Goal: Find specific page/section: Find specific page/section

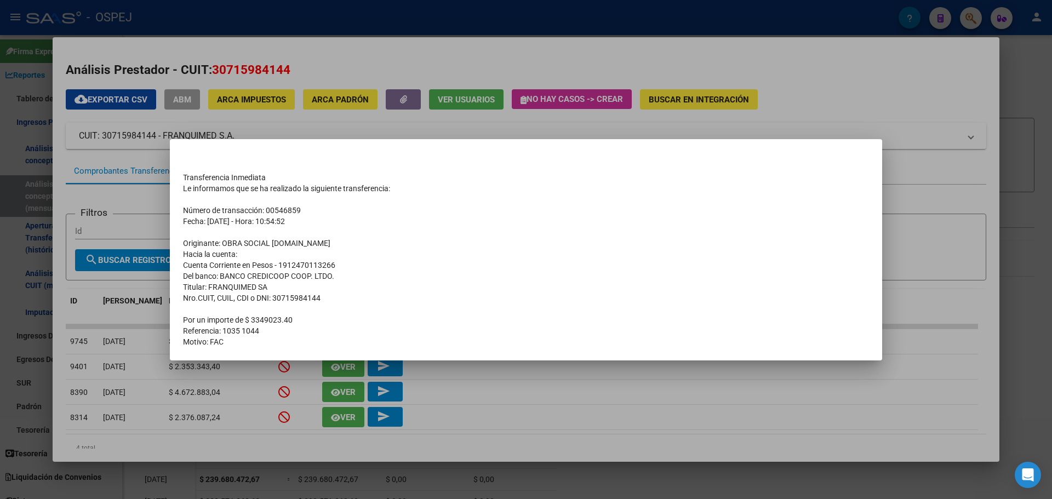
scroll to position [119, 0]
drag, startPoint x: 306, startPoint y: 1, endPoint x: 307, endPoint y: 16, distance: 15.9
click at [306, 7] on div at bounding box center [526, 249] width 1052 height 499
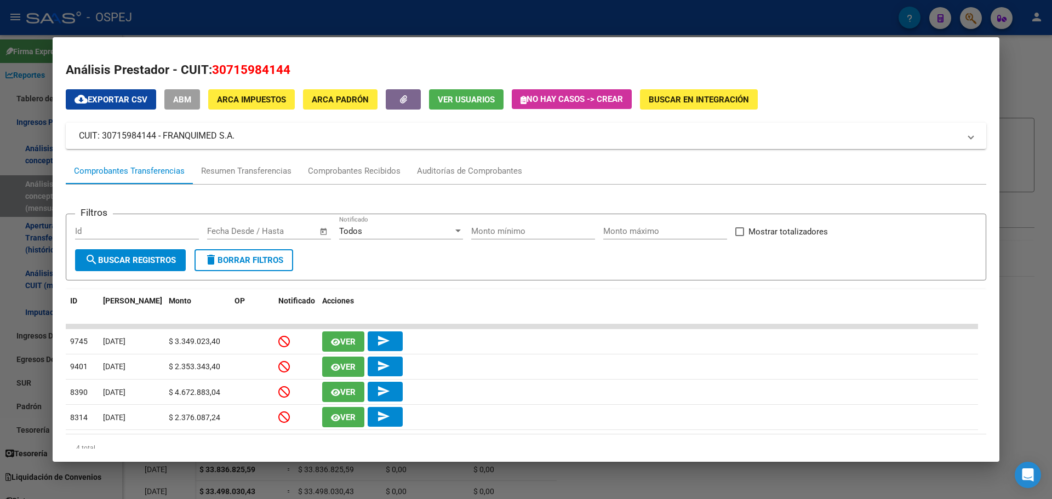
click at [307, 16] on div at bounding box center [526, 249] width 1052 height 499
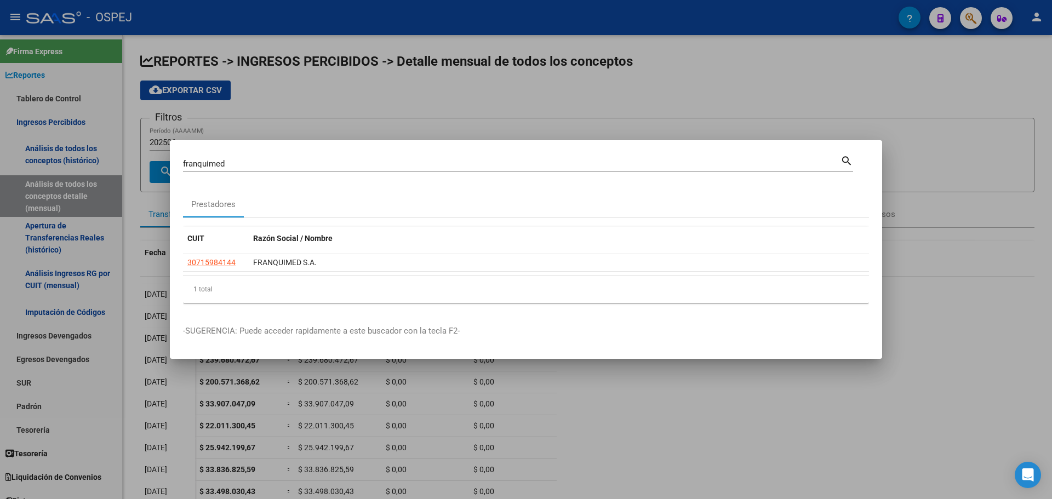
click at [13, 260] on div at bounding box center [526, 249] width 1052 height 499
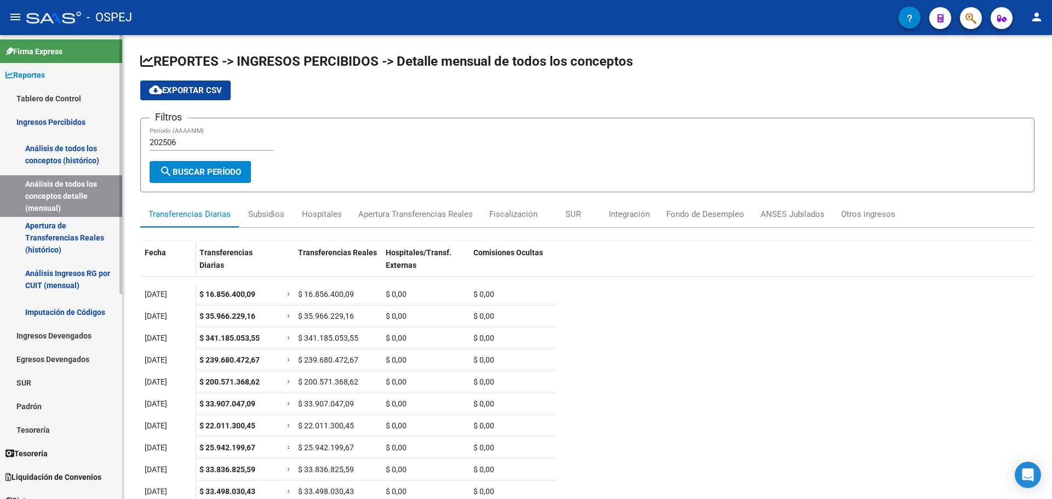
scroll to position [366, 0]
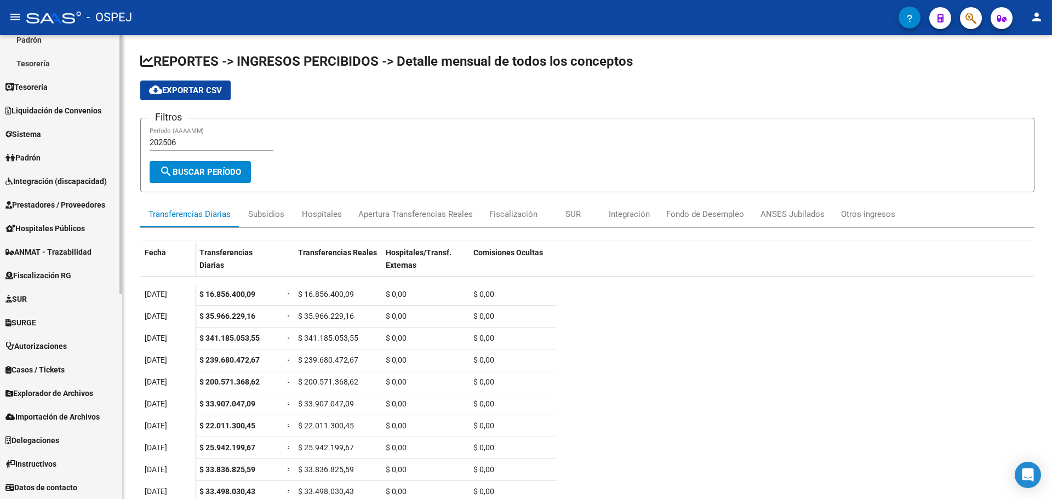
click at [36, 208] on span "Prestadores / Proveedores" at bounding box center [55, 205] width 100 height 12
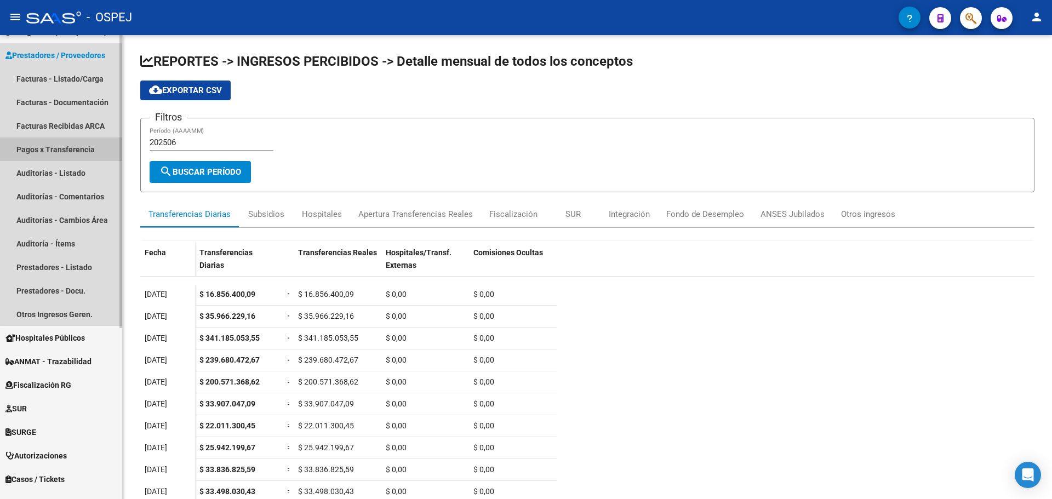
click at [82, 159] on link "Pagos x Transferencia" at bounding box center [61, 149] width 122 height 24
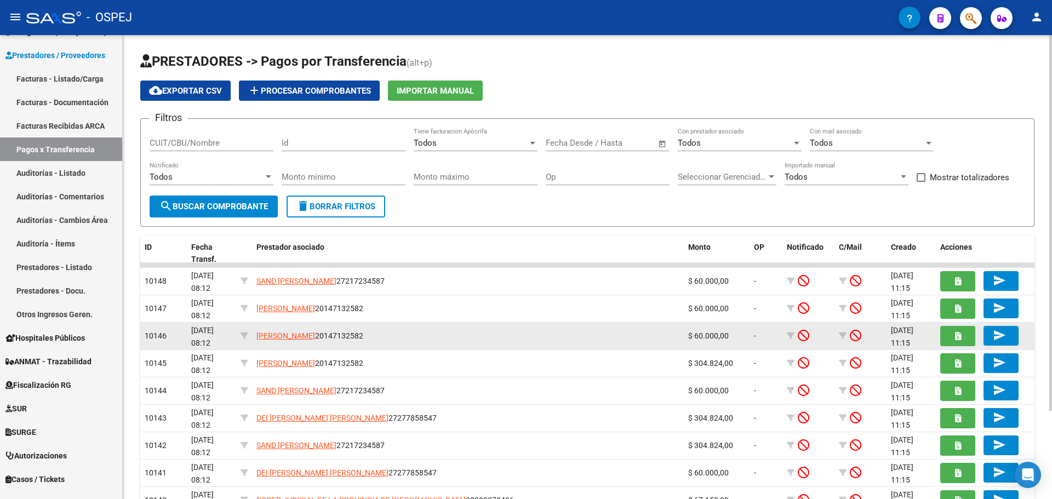
scroll to position [109, 0]
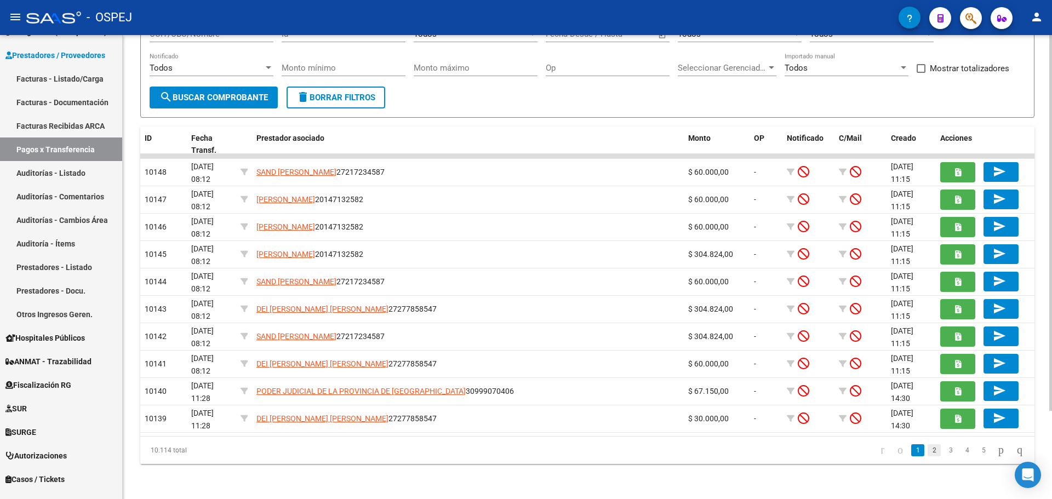
click at [927, 450] on link "2" at bounding box center [933, 450] width 13 height 12
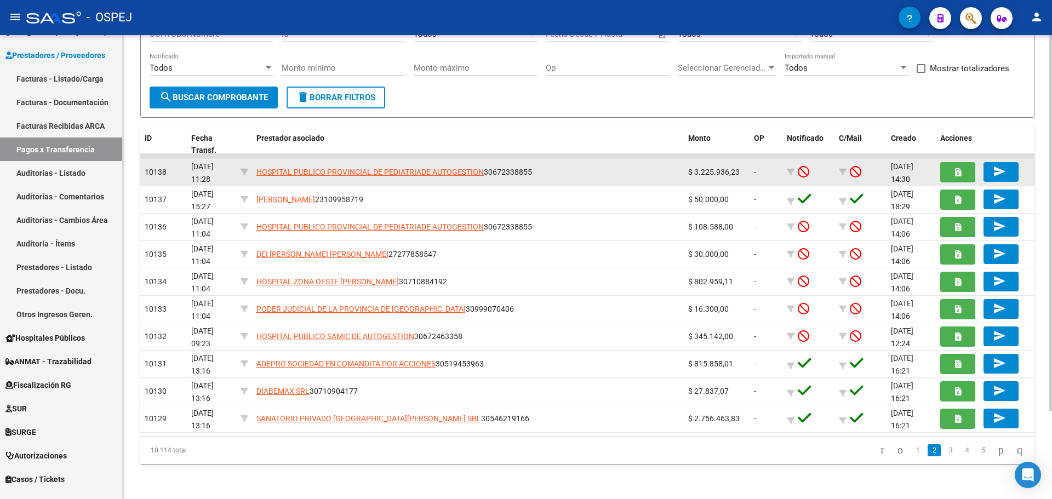
click at [705, 169] on span "$ 3.225.936,23" at bounding box center [713, 172] width 51 height 9
copy span "3.225.936,23"
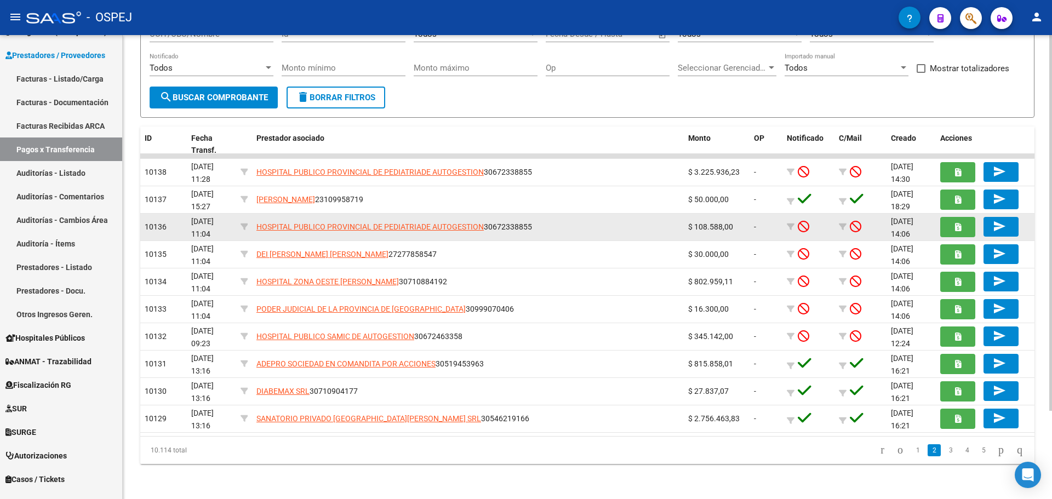
click at [699, 224] on span "$ 108.588,00" at bounding box center [710, 226] width 45 height 9
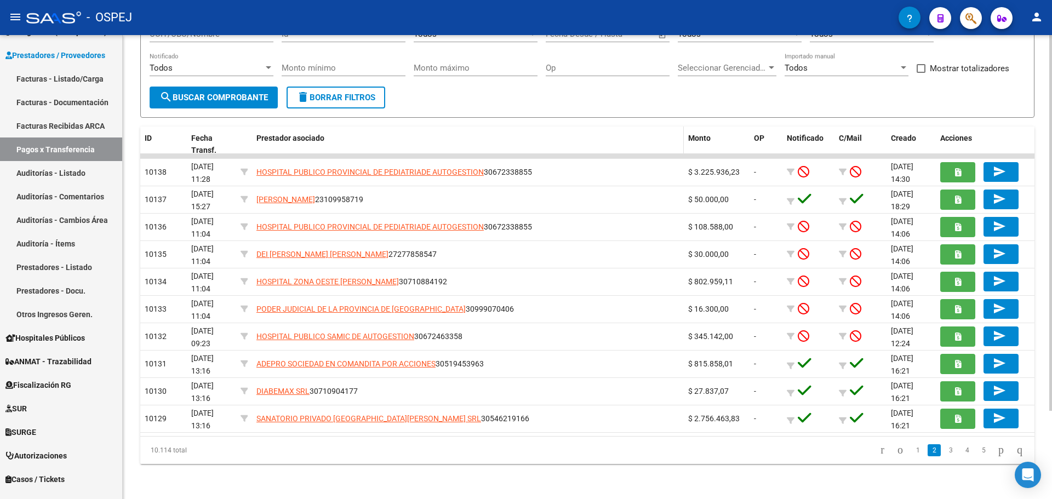
copy span "108.588,00"
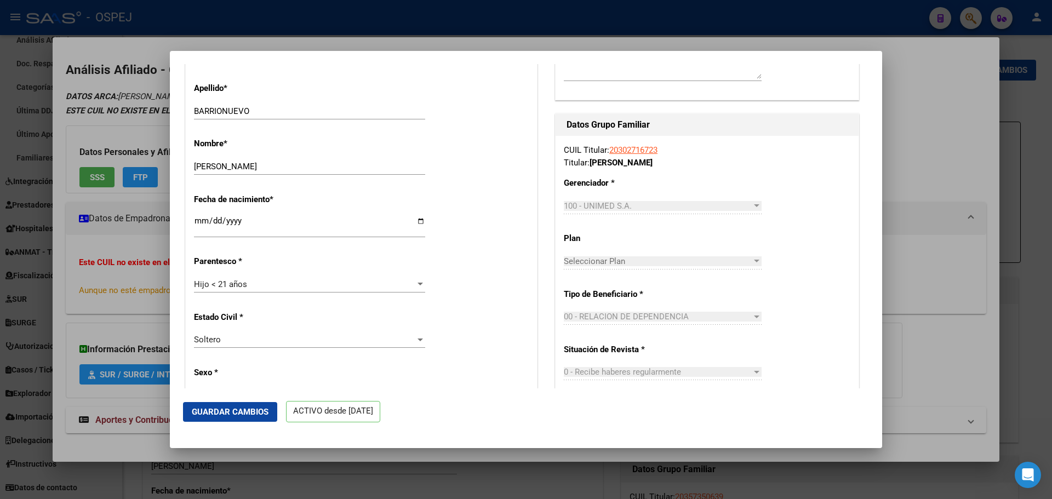
scroll to position [712, 0]
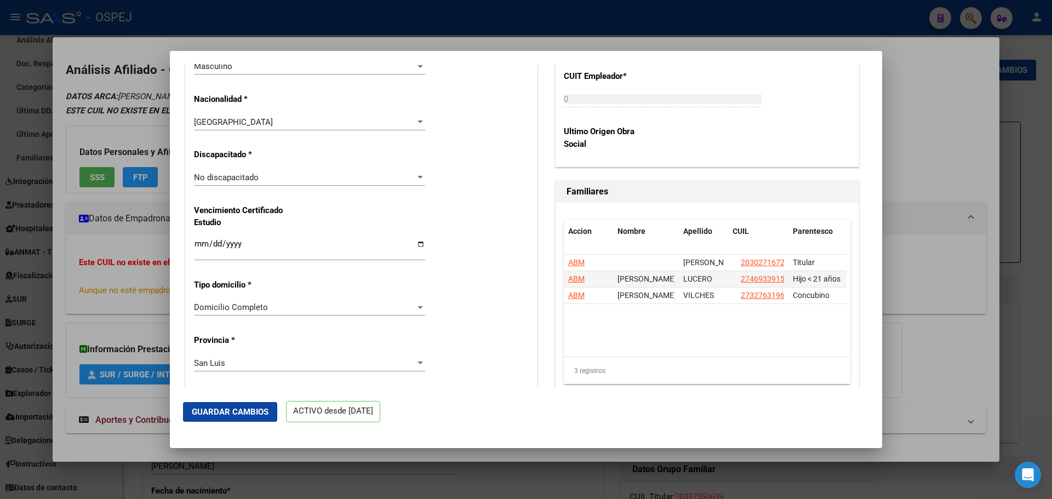
click at [430, 27] on div at bounding box center [526, 249] width 1052 height 499
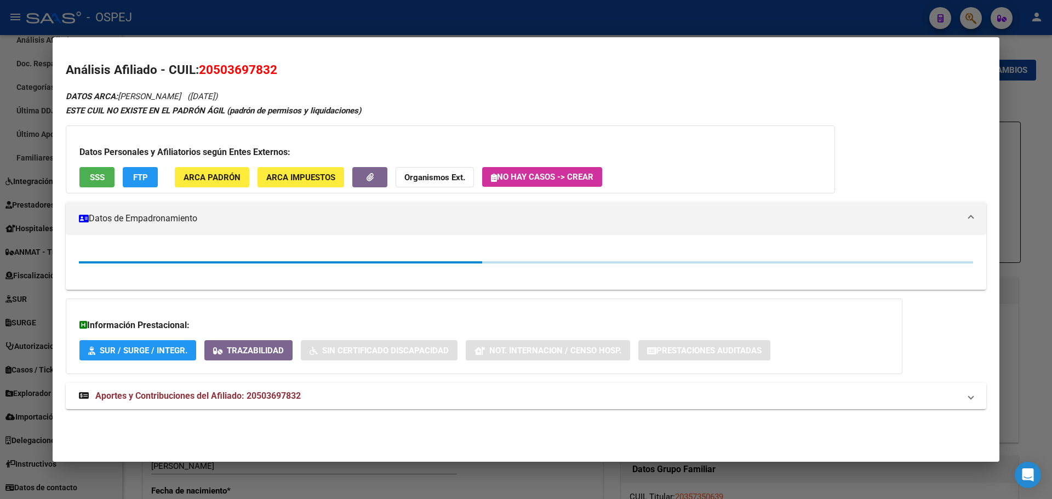
click at [430, 27] on div at bounding box center [526, 249] width 1052 height 499
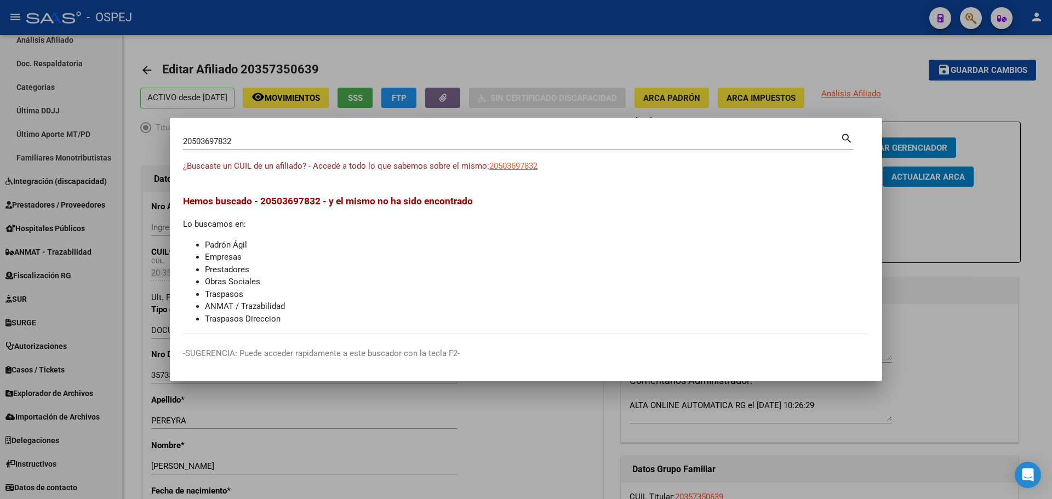
click at [439, 21] on div at bounding box center [526, 249] width 1052 height 499
